Goal: Information Seeking & Learning: Check status

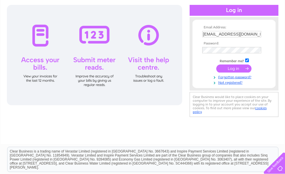
scroll to position [60, 0]
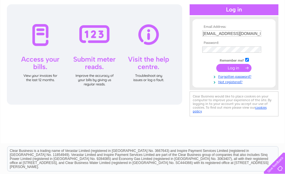
click at [237, 66] on input "submit" at bounding box center [233, 68] width 35 height 8
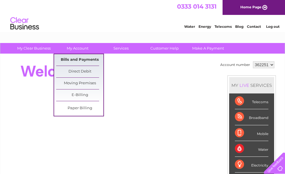
click at [80, 59] on link "Bills and Payments" at bounding box center [79, 59] width 47 height 11
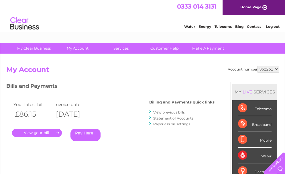
click at [33, 132] on link "." at bounding box center [37, 133] width 50 height 8
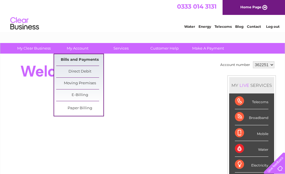
click at [89, 58] on link "Bills and Payments" at bounding box center [79, 59] width 47 height 11
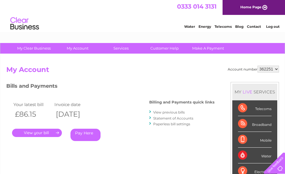
click at [46, 133] on link "." at bounding box center [37, 133] width 50 height 8
click at [175, 111] on link "View previous bills" at bounding box center [168, 112] width 31 height 4
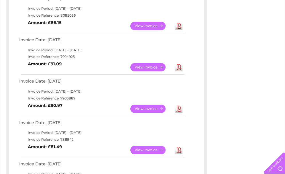
scroll to position [110, 0]
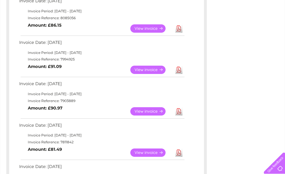
click at [147, 70] on link "View" at bounding box center [151, 70] width 42 height 8
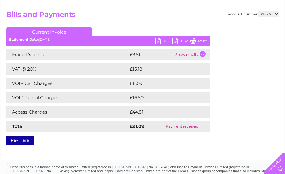
scroll to position [12, 0]
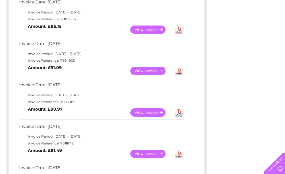
scroll to position [109, 0]
click at [154, 113] on link "View" at bounding box center [151, 112] width 42 height 8
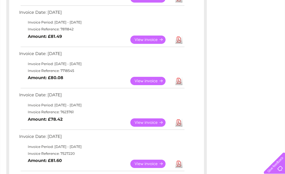
scroll to position [223, 0]
click at [210, 116] on div "Account number 362251 Previous Invoices Download or view any of your previous i…" at bounding box center [142, 57] width 283 height 452
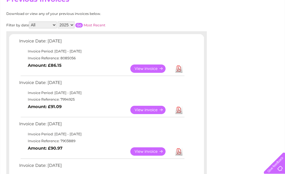
scroll to position [70, 0]
